Goal: Find specific page/section: Find specific page/section

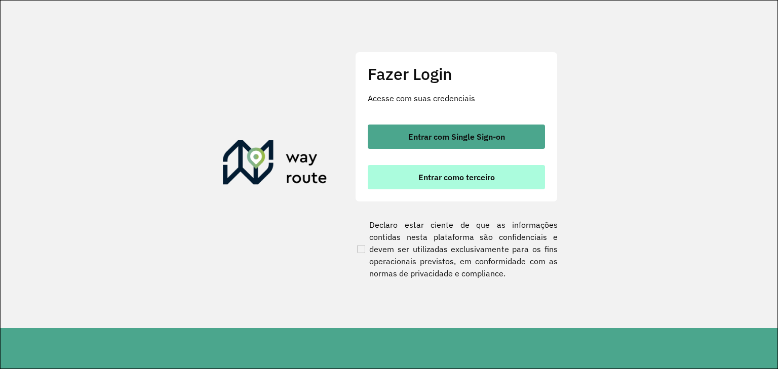
click at [424, 176] on span "Entrar como terceiro" at bounding box center [457, 177] width 77 height 8
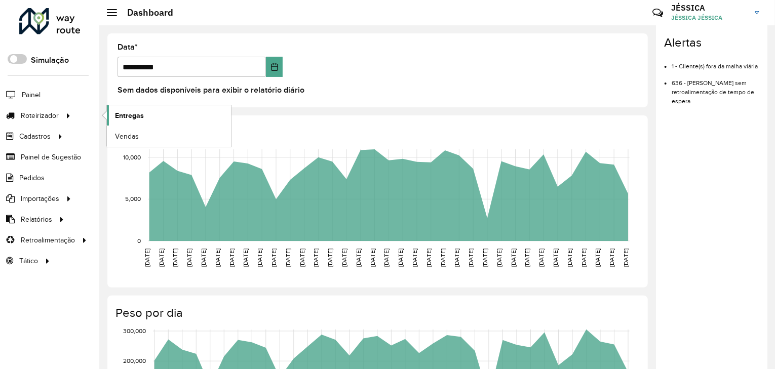
click at [122, 115] on span "Entregas" at bounding box center [129, 115] width 29 height 11
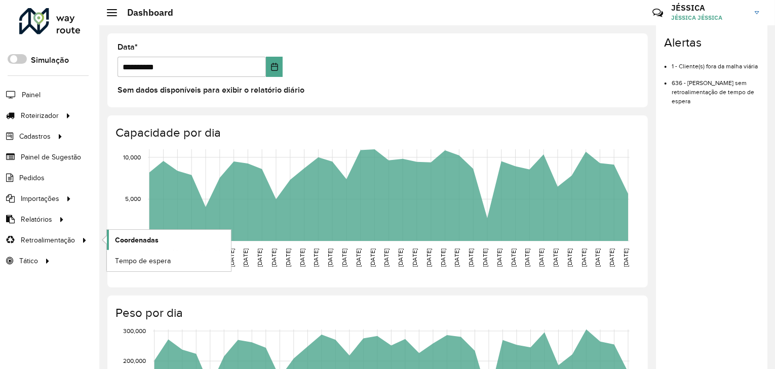
click at [130, 240] on span "Coordenadas" at bounding box center [137, 240] width 44 height 11
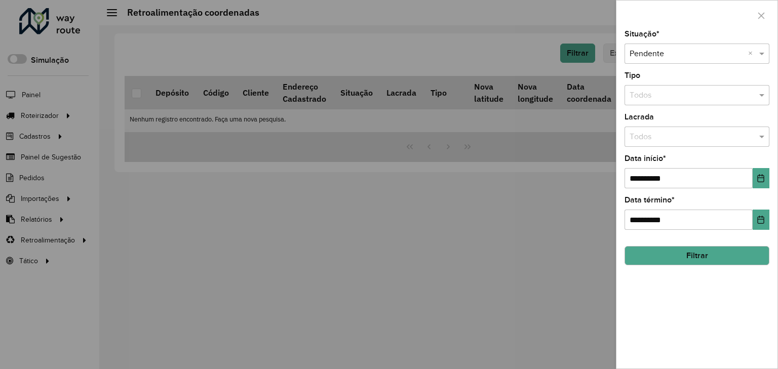
click at [371, 336] on div at bounding box center [389, 184] width 778 height 369
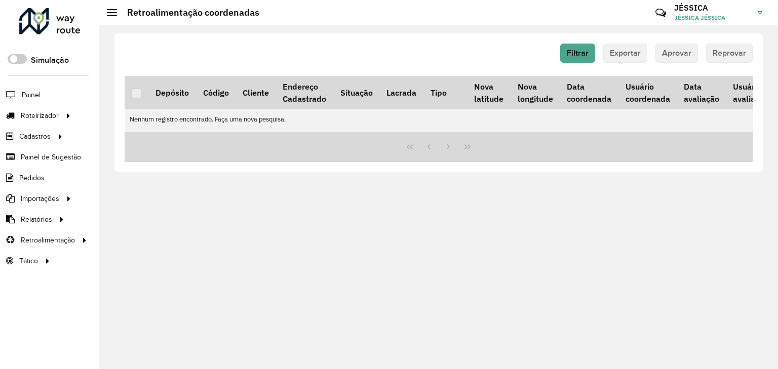
click at [570, 348] on div "Filtrar Exportar Aprovar Reprovar Depósito Código Cliente Endereço Cadastrado S…" at bounding box center [438, 197] width 679 height 344
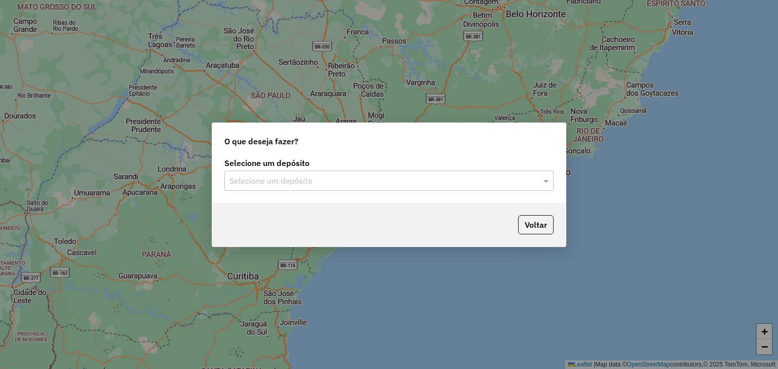
click at [332, 182] on input "text" at bounding box center [379, 181] width 299 height 12
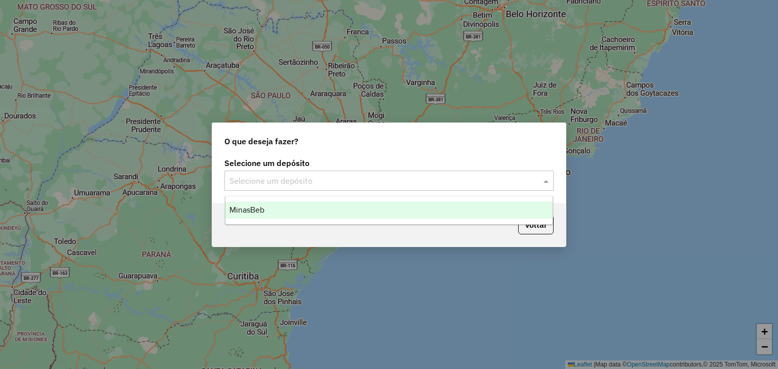
click at [322, 207] on div "MinasBeb" at bounding box center [389, 210] width 328 height 17
